Goal: Task Accomplishment & Management: Use online tool/utility

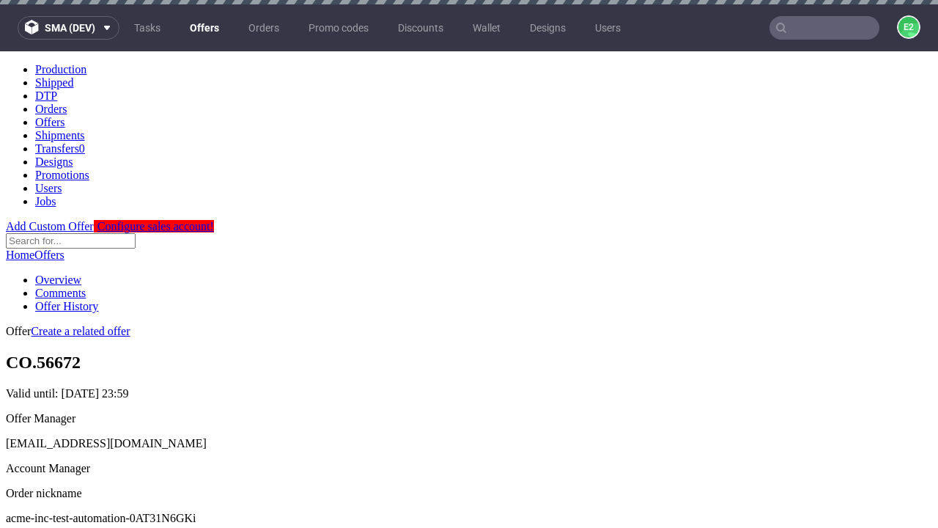
scroll to position [145, 0]
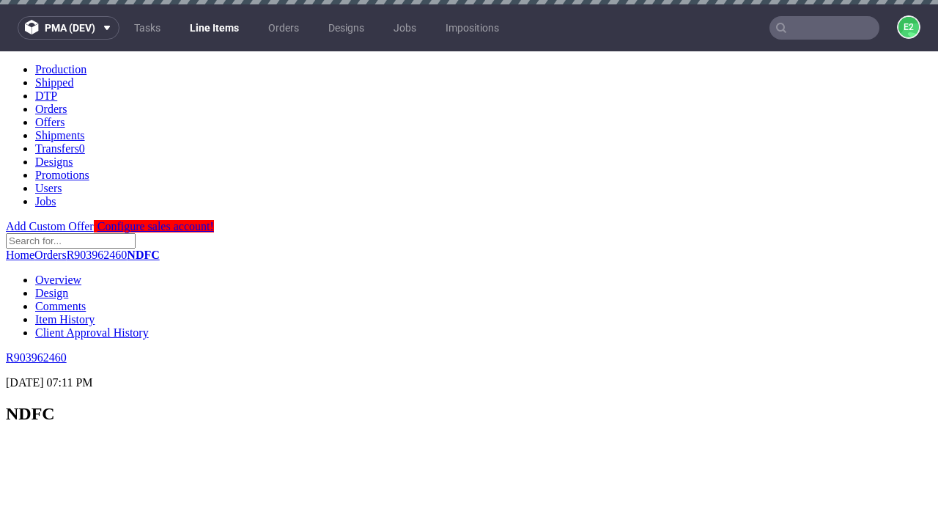
scroll to position [2345, 0]
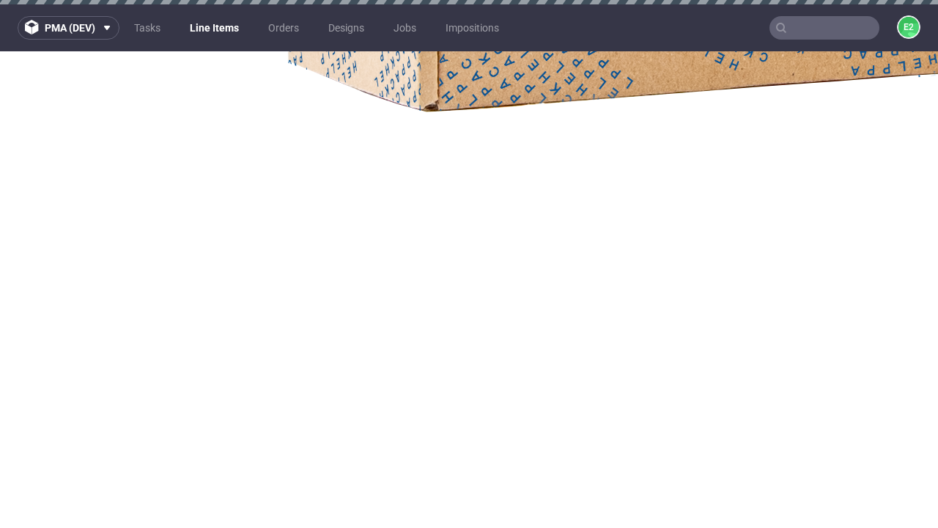
select select "accepted"
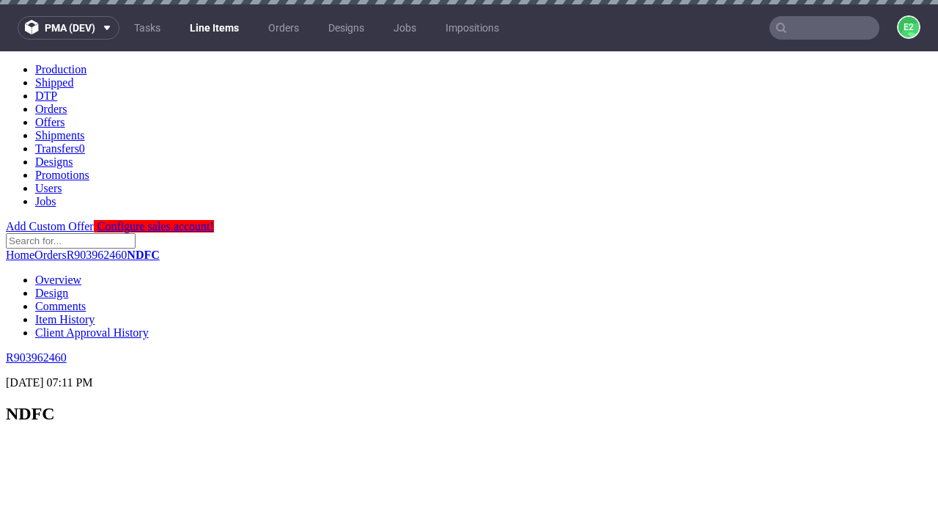
scroll to position [2381, 0]
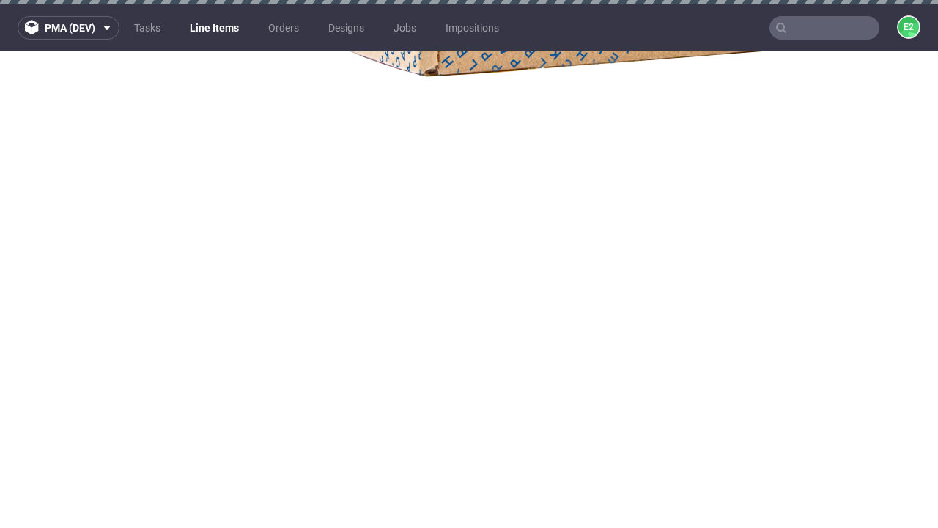
select select "received"
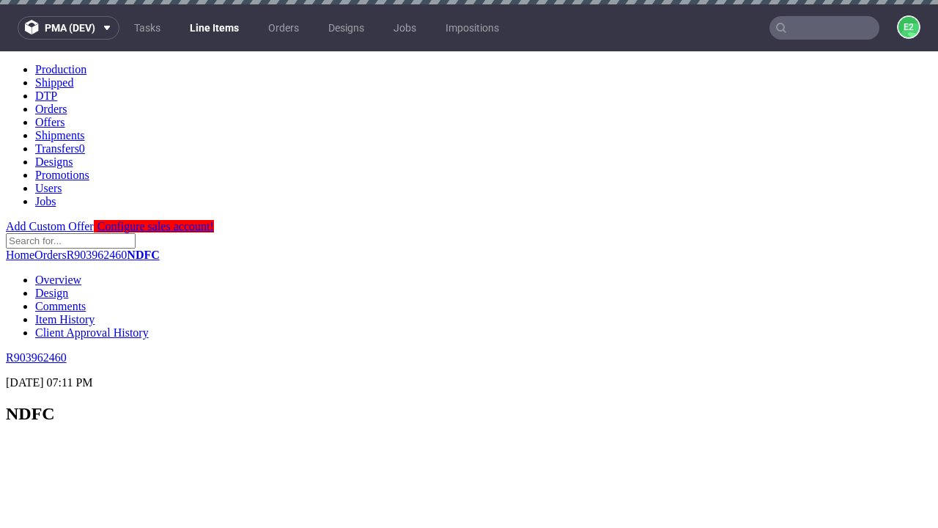
scroll to position [2557, 0]
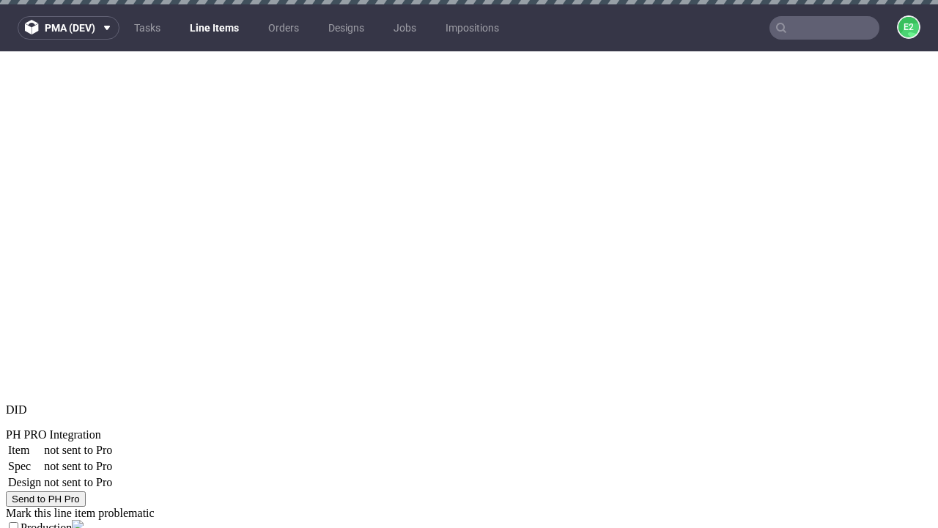
select select "accepted_dtp_issue_reprint"
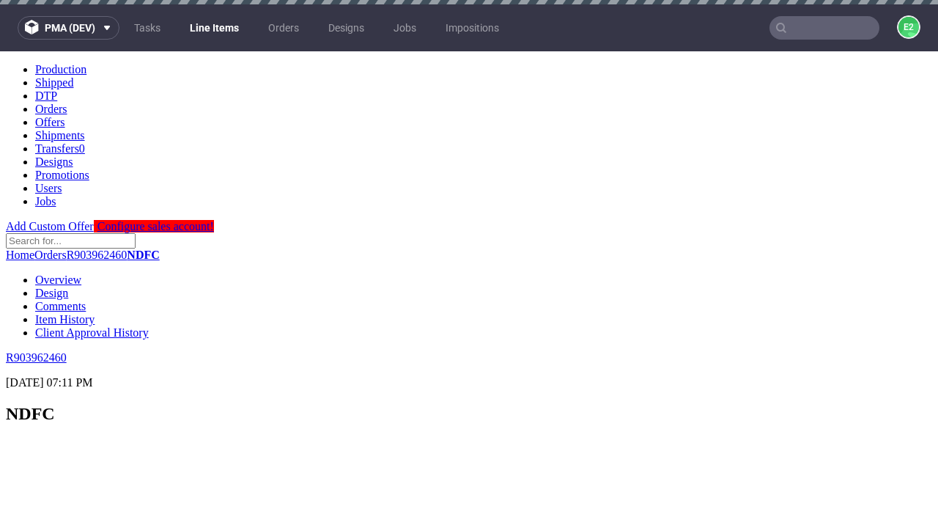
scroll to position [0, 0]
